Goal: Task Accomplishment & Management: Use online tool/utility

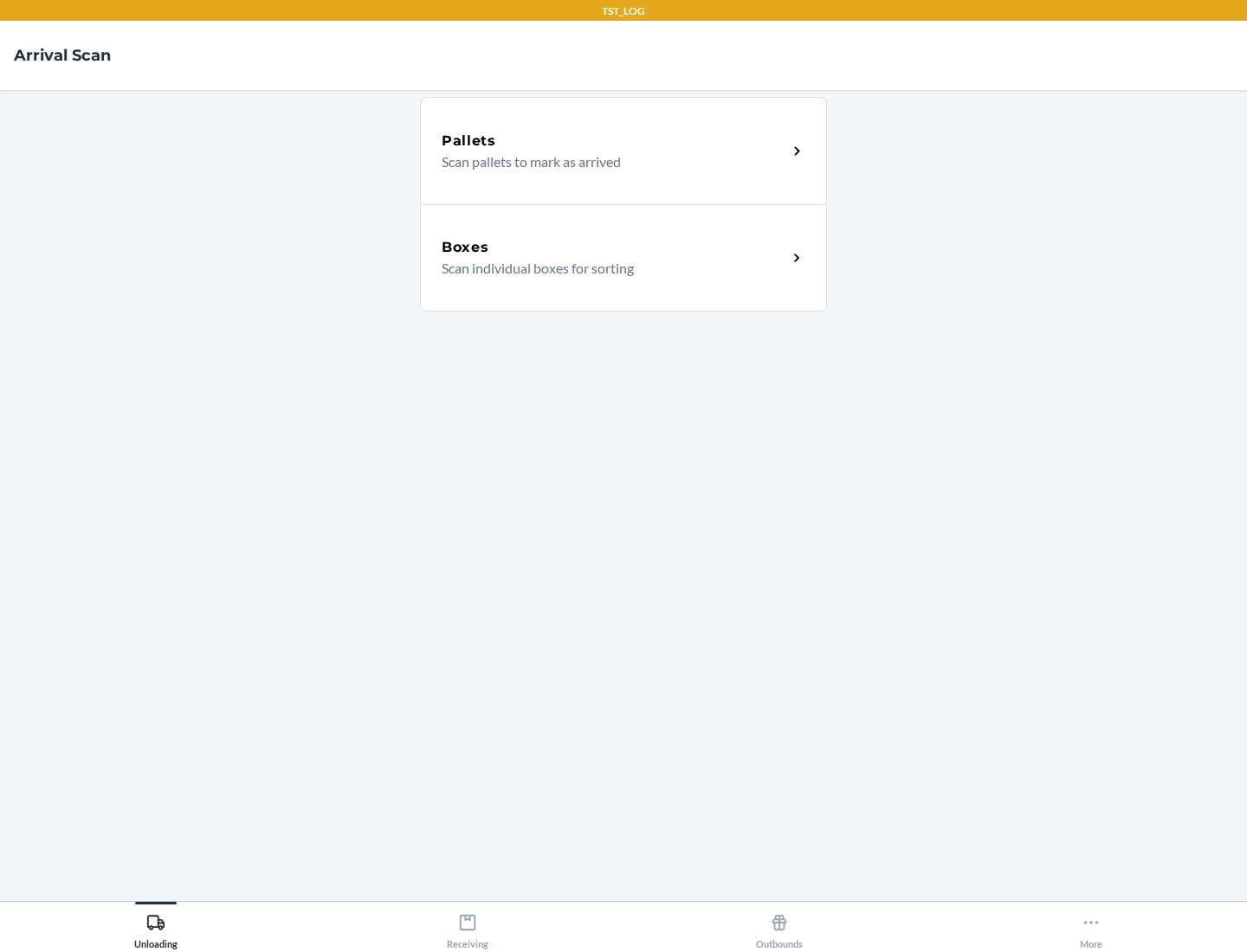
click at [614, 247] on div "Boxes" at bounding box center [615, 247] width 346 height 21
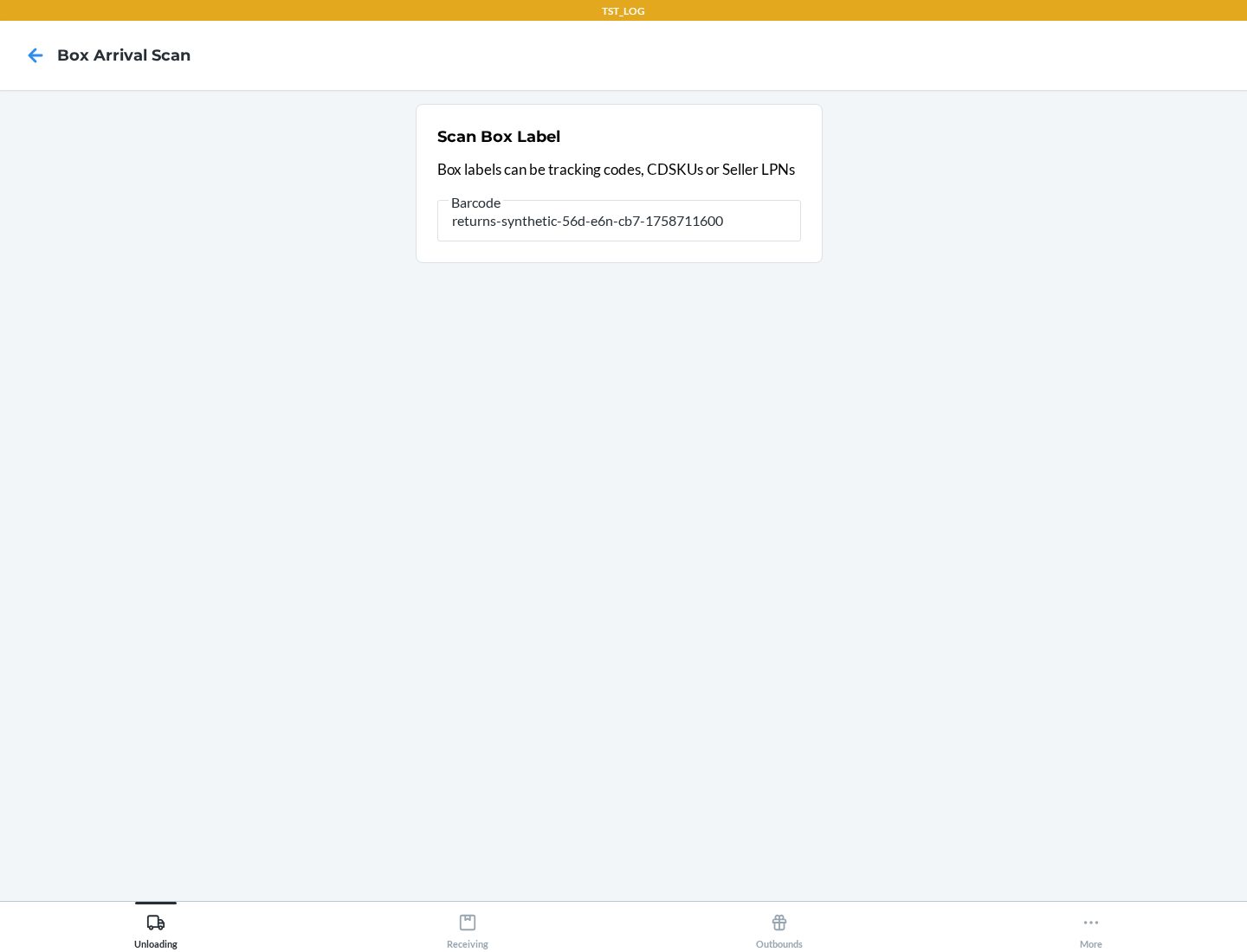
type input "returns-synthetic-56d-e6n-cb7-1758711600"
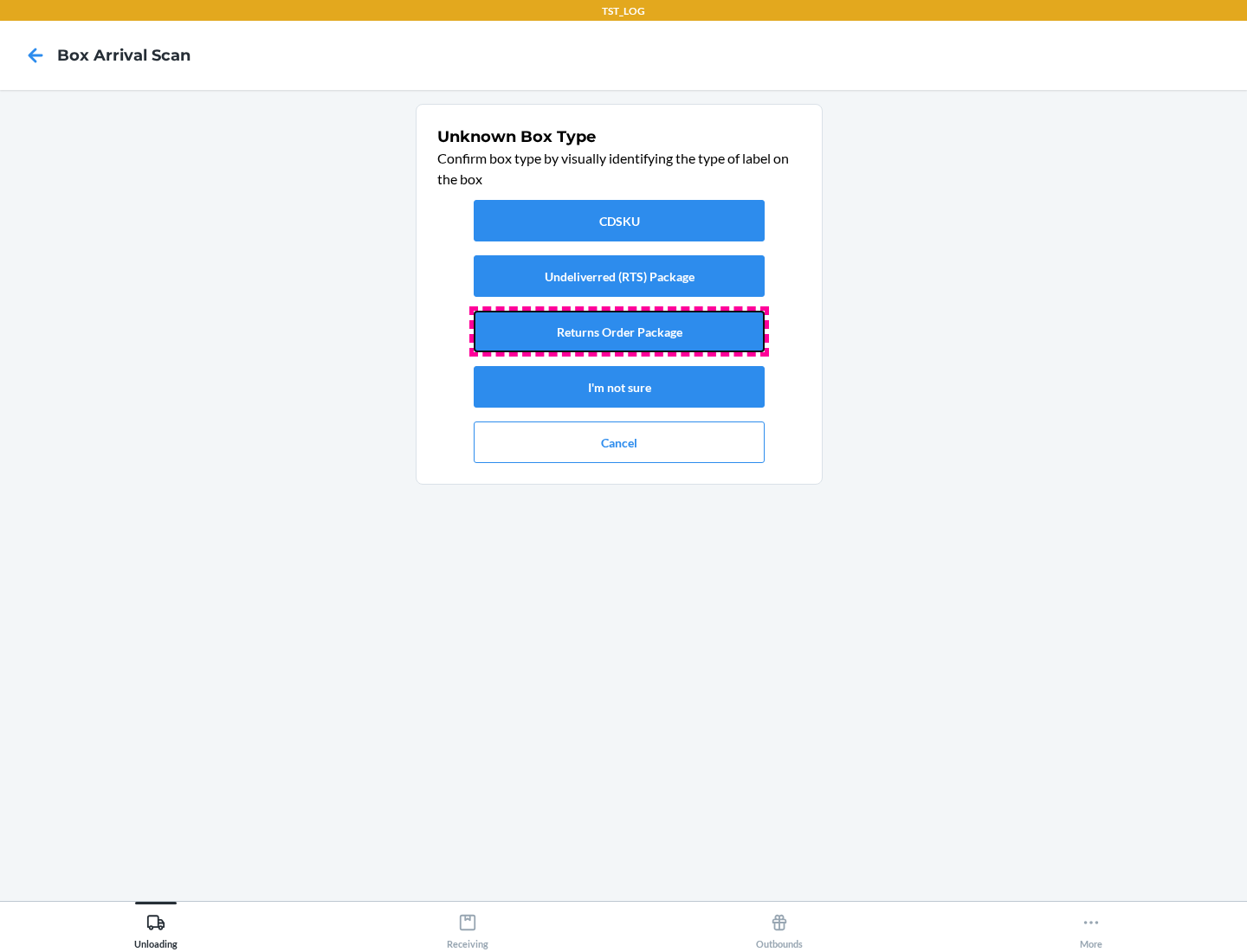
click at [620, 332] on button "Returns Order Package" at bounding box center [620, 332] width 291 height 41
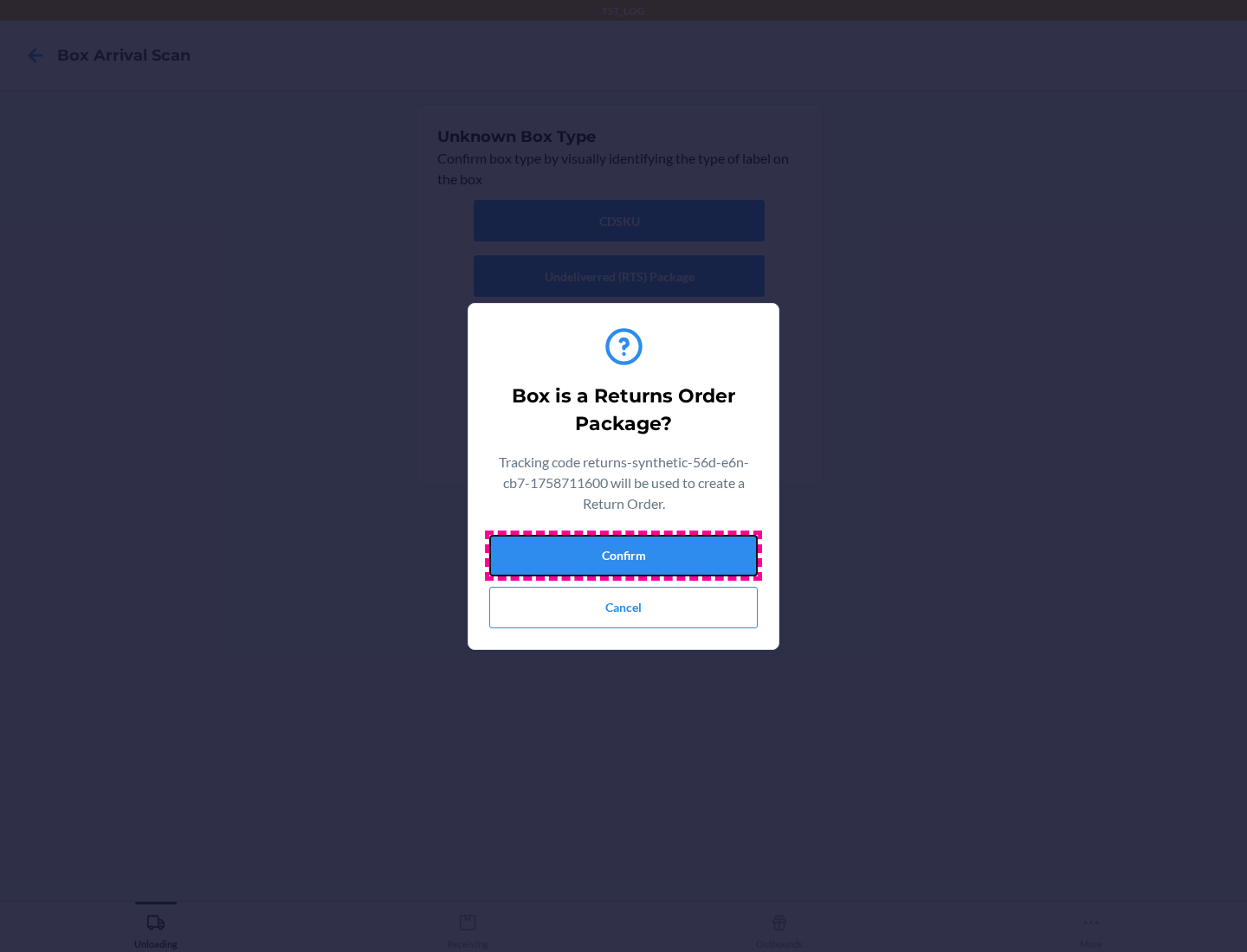
click at [624, 555] on button "Confirm" at bounding box center [623, 555] width 268 height 41
